Goal: Task Accomplishment & Management: Use online tool/utility

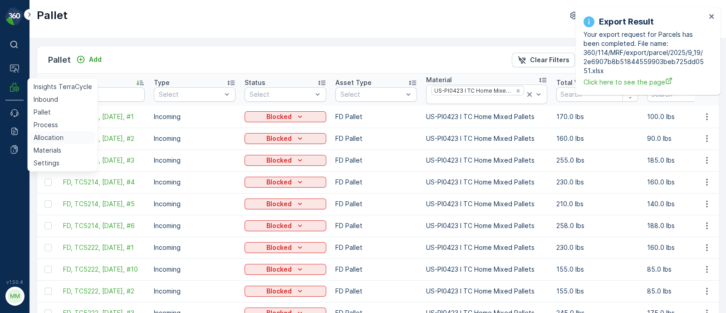
click at [42, 134] on p "Allocation" at bounding box center [49, 137] width 30 height 9
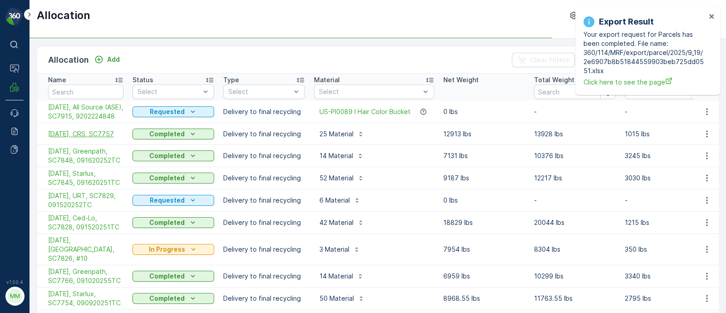
click at [98, 137] on span "[DATE], CRS, SC7757" at bounding box center [85, 133] width 75 height 9
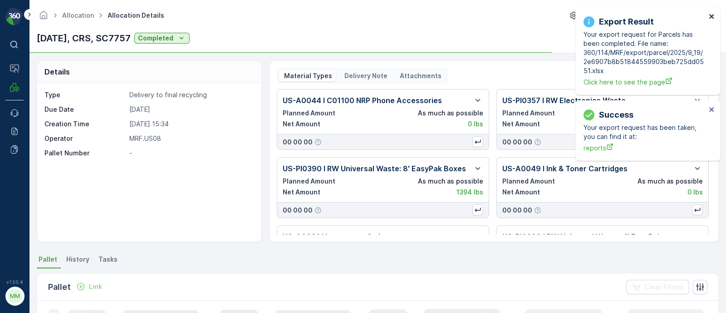
click at [712, 17] on icon "close" at bounding box center [711, 16] width 5 height 5
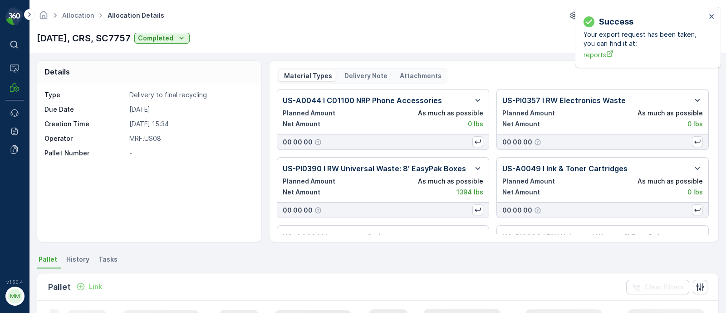
click at [350, 75] on p "Delivery Note" at bounding box center [365, 75] width 44 height 9
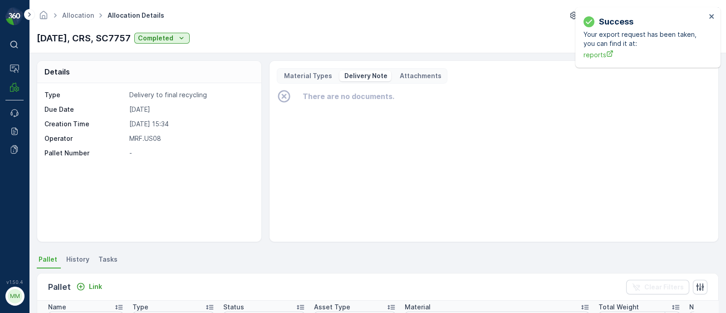
click at [349, 72] on p "Delivery Note" at bounding box center [365, 75] width 44 height 9
drag, startPoint x: 714, startPoint y: 15, endPoint x: 683, endPoint y: 16, distance: 30.4
click at [714, 15] on icon "close" at bounding box center [712, 16] width 6 height 7
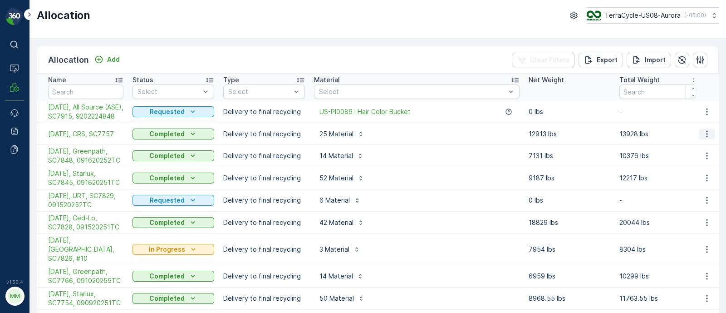
click at [703, 138] on icon "button" at bounding box center [706, 133] width 9 height 9
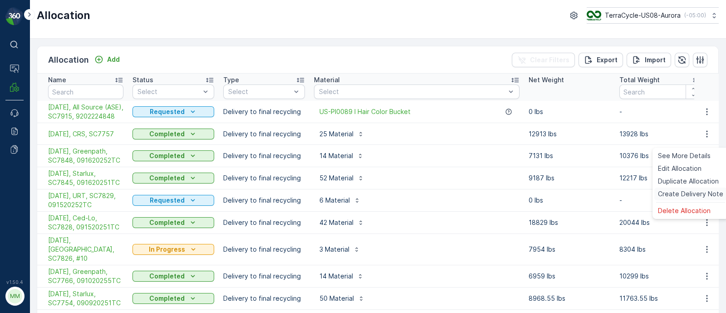
click at [681, 193] on span "Create Delivery Note" at bounding box center [690, 193] width 65 height 9
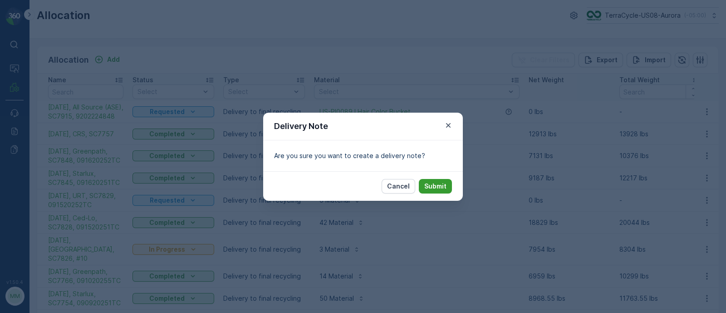
click at [429, 182] on p "Submit" at bounding box center [435, 186] width 22 height 9
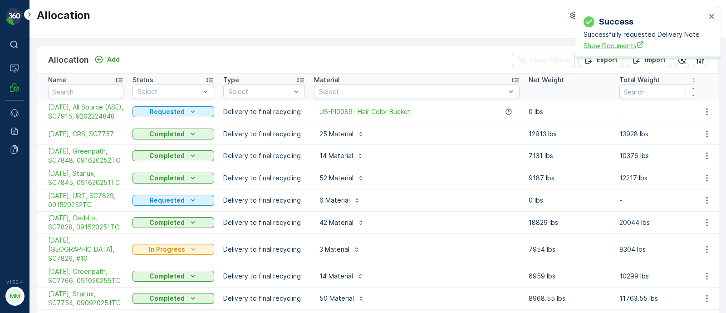
click at [608, 44] on span "Show Documents" at bounding box center [645, 46] width 123 height 10
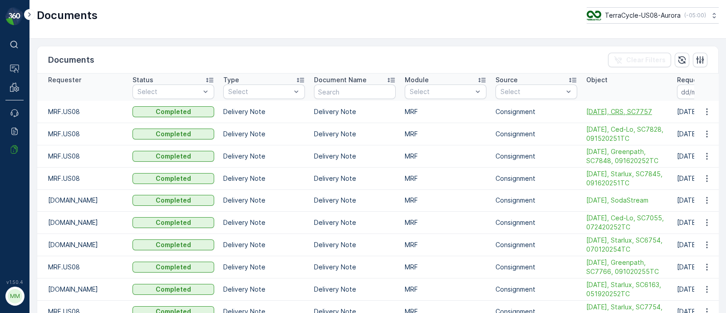
click at [633, 108] on span "[DATE], CRS, SC7757" at bounding box center [627, 111] width 82 height 9
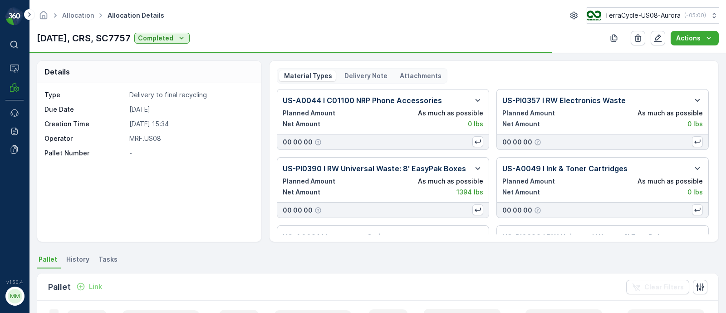
click at [366, 74] on p "Delivery Note" at bounding box center [365, 75] width 44 height 9
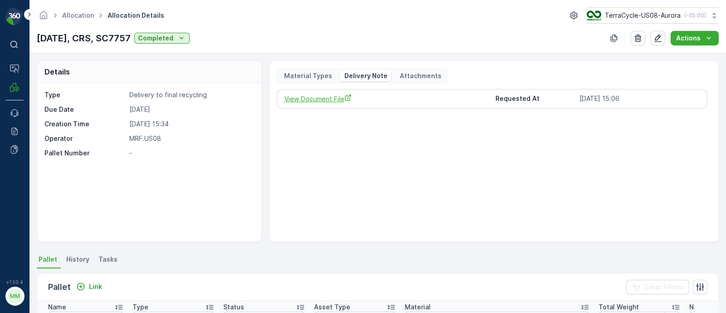
click at [327, 97] on span "View Document File" at bounding box center [387, 99] width 204 height 10
